Goal: Task Accomplishment & Management: Manage account settings

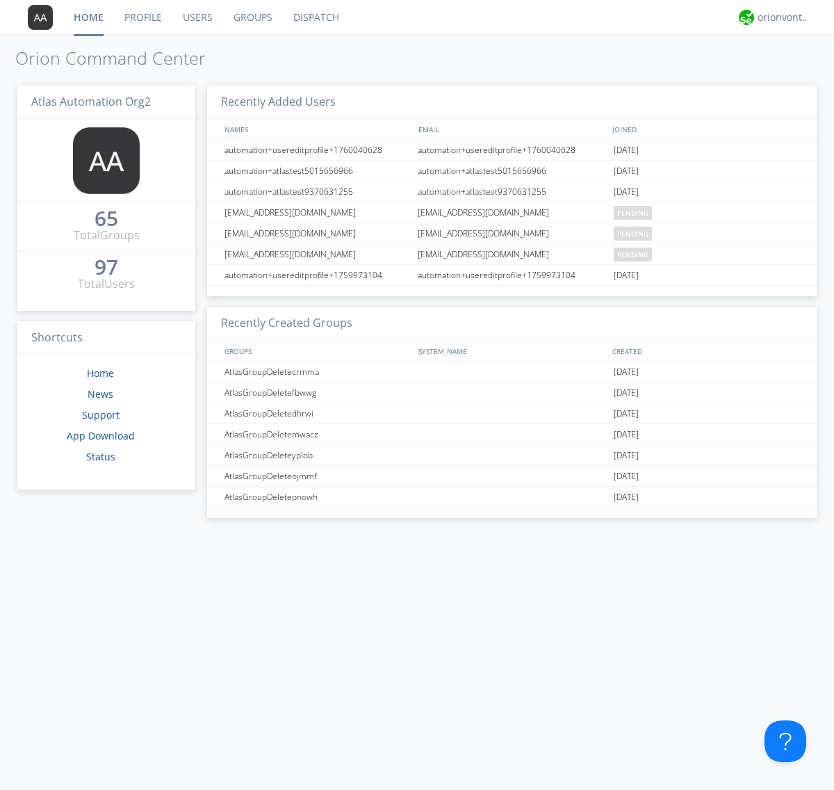
click at [252, 17] on link "Groups" at bounding box center [253, 17] width 60 height 35
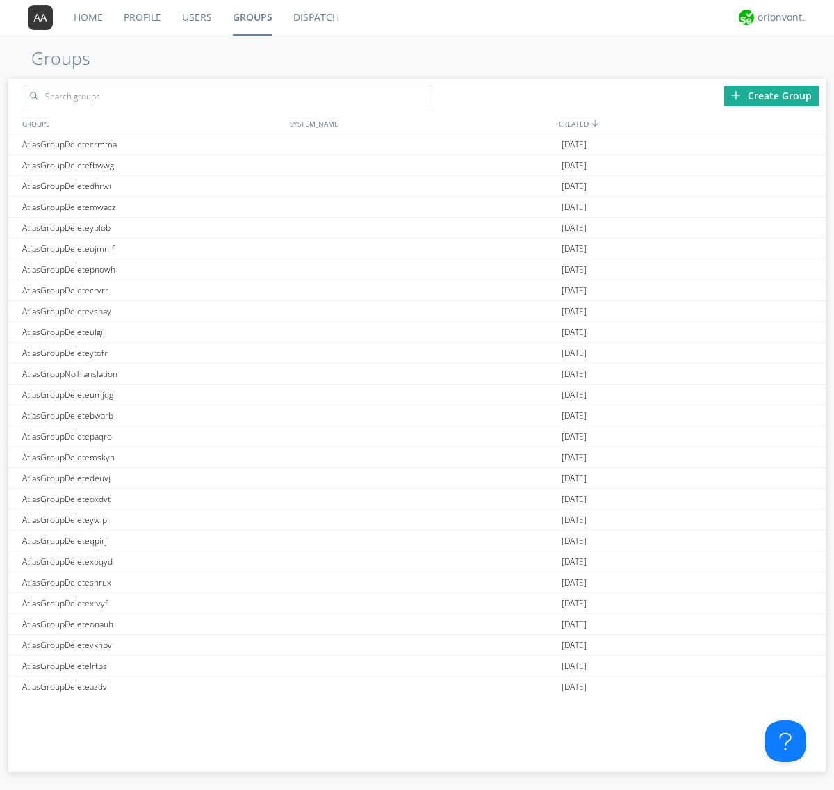
click at [772, 95] on div "Create Group" at bounding box center [771, 96] width 95 height 21
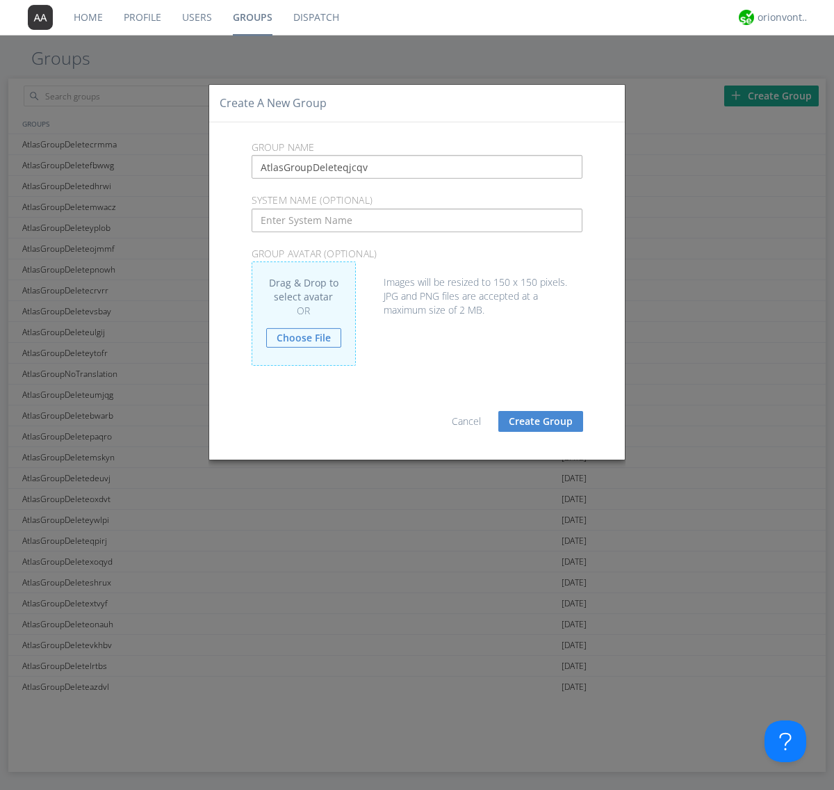
type input "AtlasGroupDeleteqjcqv"
click at [541, 421] on button "Create Group" at bounding box center [540, 421] width 85 height 21
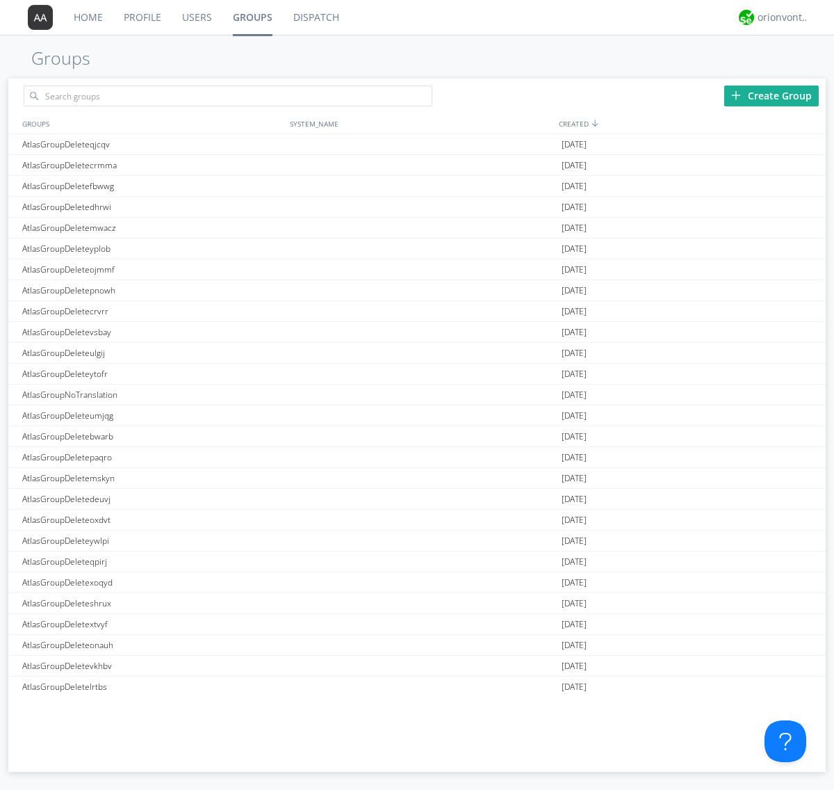
click at [252, 17] on link "Groups" at bounding box center [252, 17] width 60 height 35
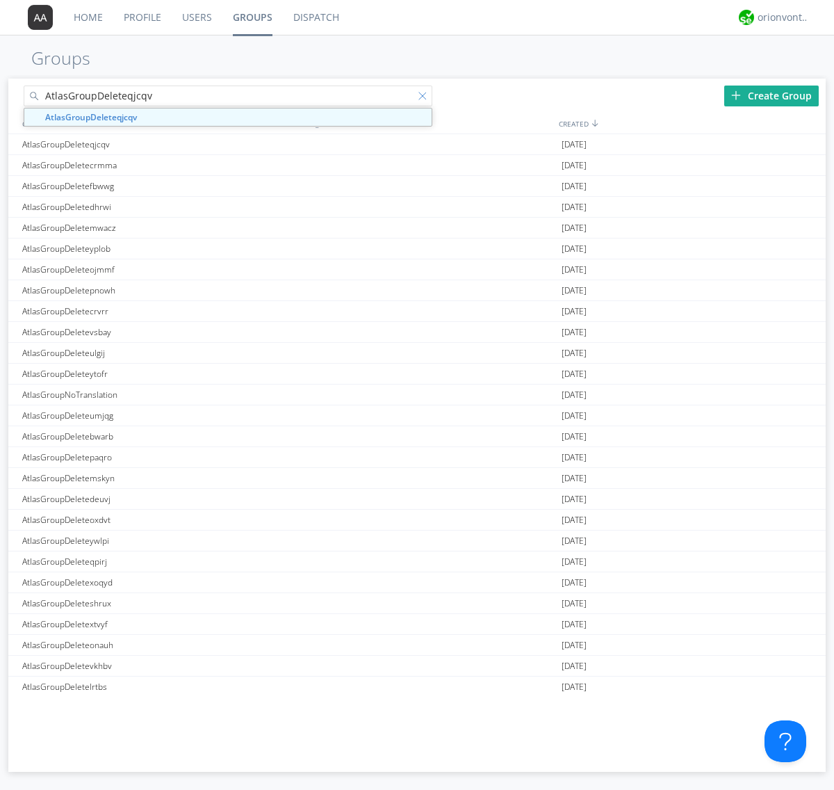
type input "AtlasGroupDeleteqjcqv"
click at [425, 98] on div at bounding box center [425, 99] width 14 height 14
type input "AtlasGroupDeleteqjcqv"
click at [152, 144] on div "AtlasGroupDeleteqjcqv" at bounding box center [153, 144] width 268 height 20
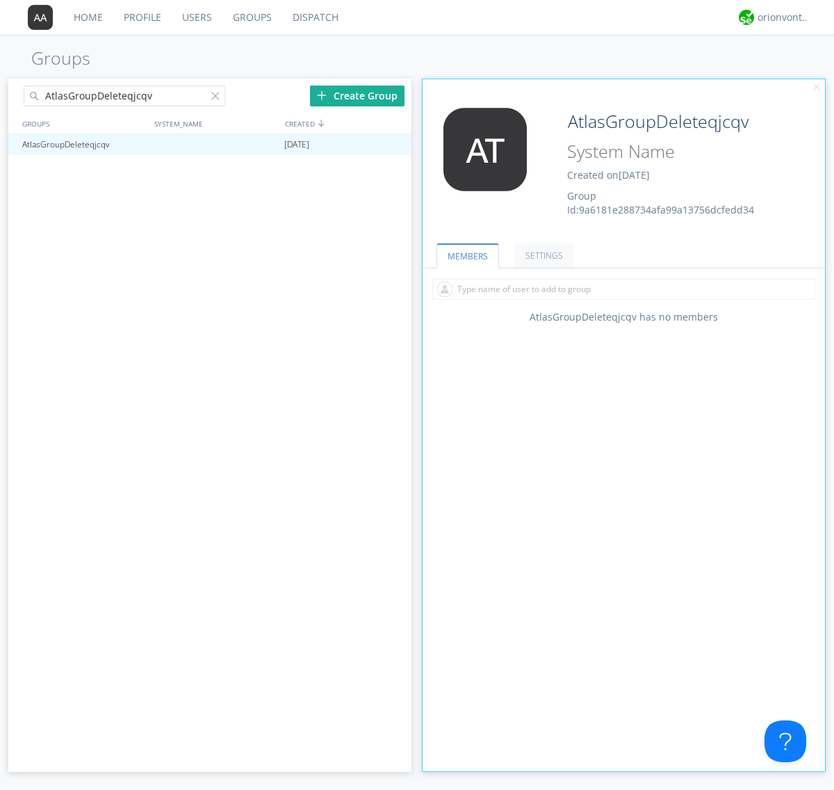
click at [542, 255] on link "SETTINGS" at bounding box center [544, 255] width 60 height 24
click at [780, 17] on div "orionvontas+atlas+automation+org2" at bounding box center [784, 17] width 52 height 14
